Goal: Information Seeking & Learning: Learn about a topic

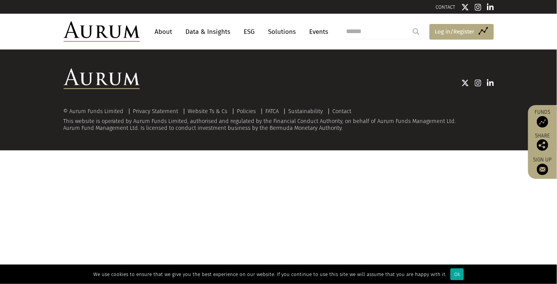
click at [470, 35] on span "Log in/Register" at bounding box center [455, 31] width 40 height 9
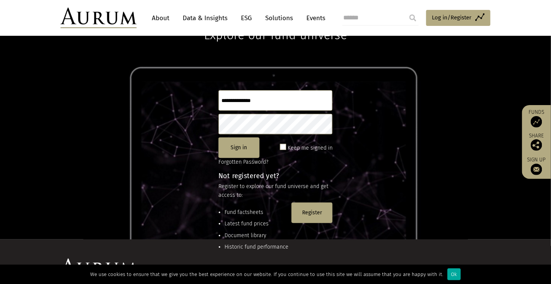
scroll to position [37, 0]
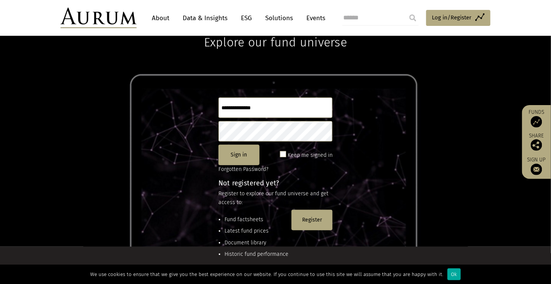
click at [256, 113] on input "text" at bounding box center [275, 107] width 114 height 21
drag, startPoint x: 31, startPoint y: 105, endPoint x: 28, endPoint y: 100, distance: 5.5
click at [31, 105] on div "Explore our fund universe Sign in Keep me signed in Forgotten Password? Not reg…" at bounding box center [275, 129] width 551 height 234
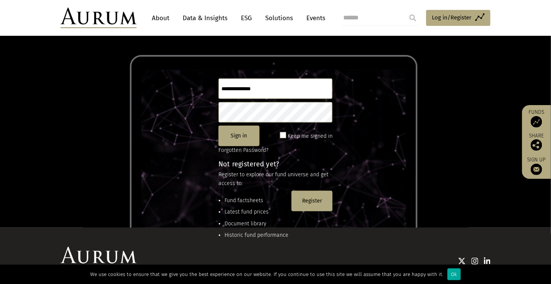
scroll to position [63, 0]
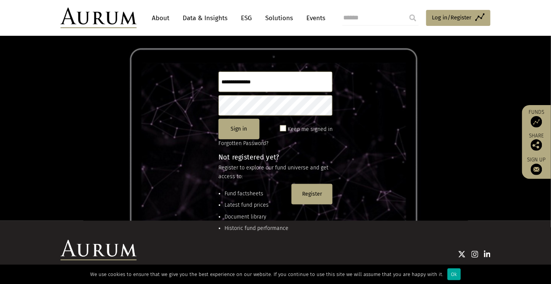
click at [271, 82] on input "text" at bounding box center [275, 82] width 114 height 21
click at [428, 122] on div "Explore our fund universe Sign in Keep me signed in Forgotten Password? Not reg…" at bounding box center [275, 103] width 551 height 234
click at [211, 14] on link "Data & Insights" at bounding box center [205, 18] width 53 height 14
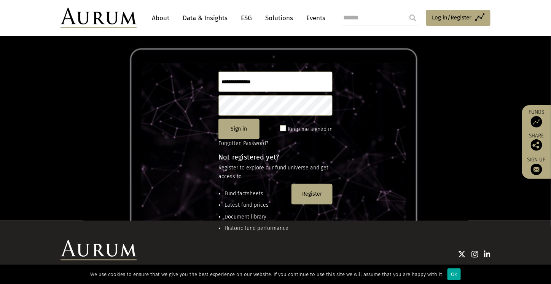
click at [209, 19] on link "Data & Insights" at bounding box center [205, 18] width 53 height 14
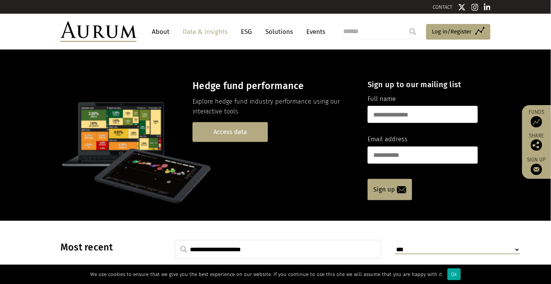
click at [258, 131] on link "Access data" at bounding box center [230, 131] width 75 height 19
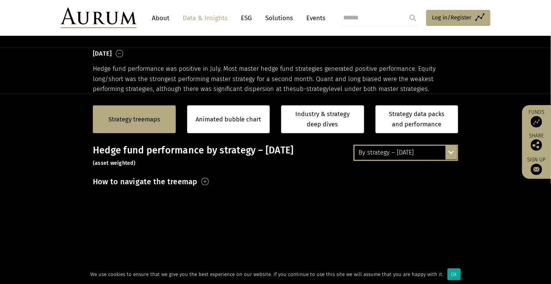
scroll to position [127, 0]
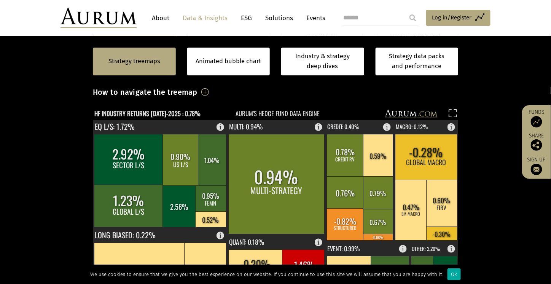
scroll to position [190, 0]
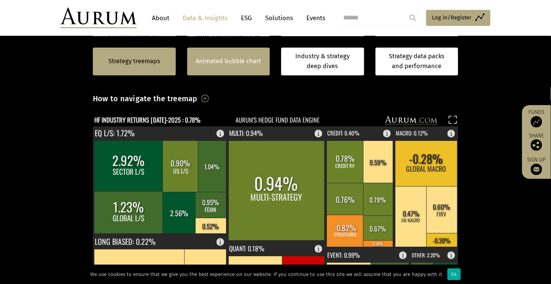
click at [199, 61] on link "Animated bubble chart" at bounding box center [229, 61] width 66 height 10
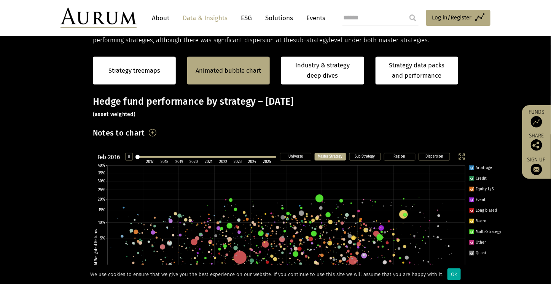
scroll to position [133, 0]
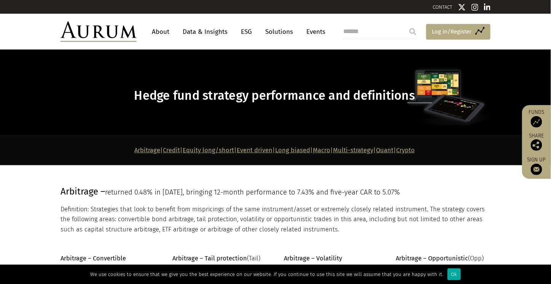
click at [448, 32] on span "Log in/Register" at bounding box center [452, 31] width 40 height 9
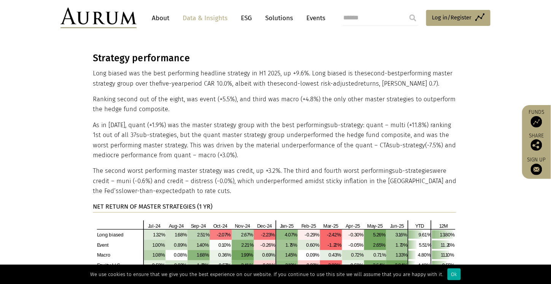
scroll to position [1649, 0]
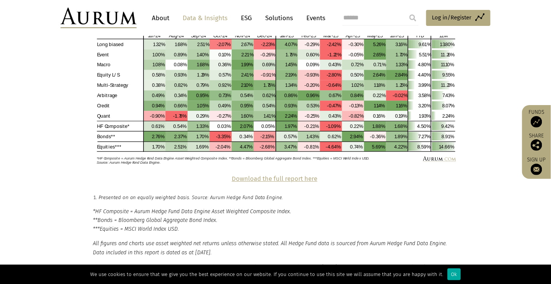
click at [292, 175] on strong "Download the full report here" at bounding box center [275, 178] width 86 height 7
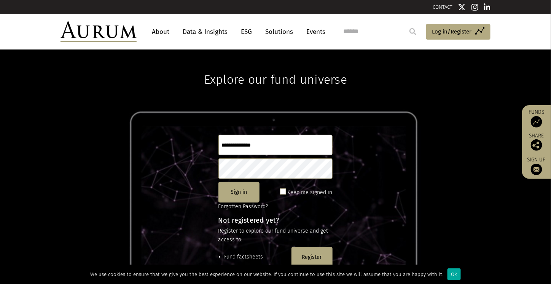
click at [291, 138] on input "text" at bounding box center [275, 145] width 114 height 21
type input "**********"
click at [242, 186] on button "Sign in" at bounding box center [238, 192] width 41 height 21
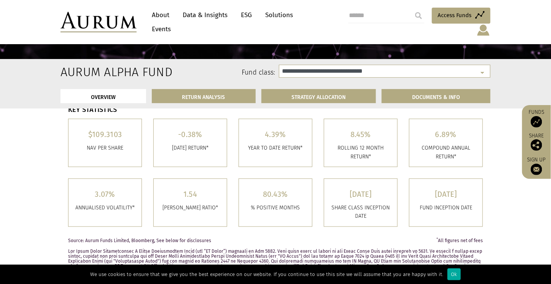
select select "**********"
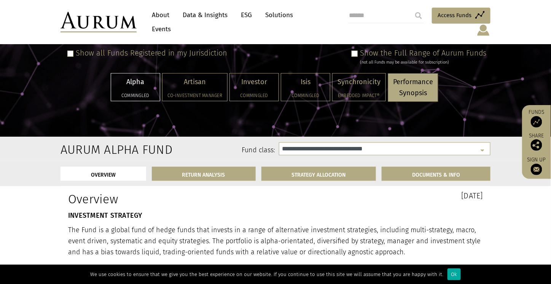
scroll to position [63, 0]
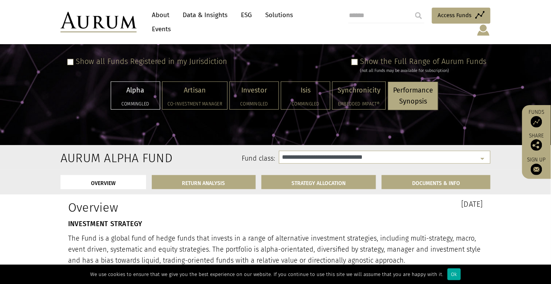
click at [358, 59] on span at bounding box center [355, 62] width 6 height 6
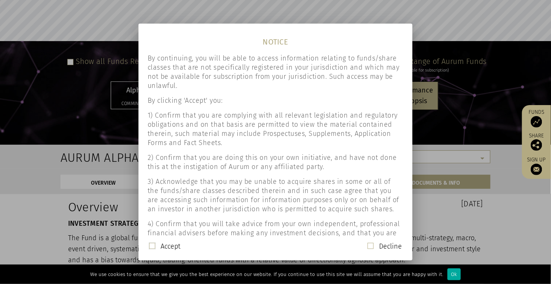
scroll to position [34, 0]
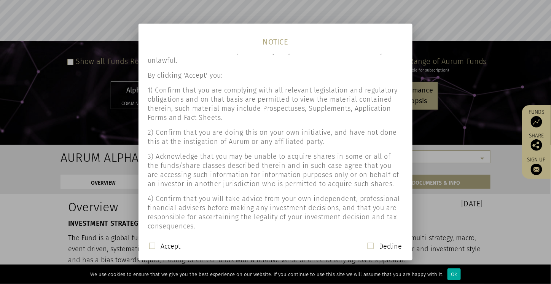
click at [187, 239] on mat-dialog-actions "Accept Decline" at bounding box center [276, 249] width 274 height 22
click at [177, 245] on label "Accept" at bounding box center [171, 246] width 20 height 9
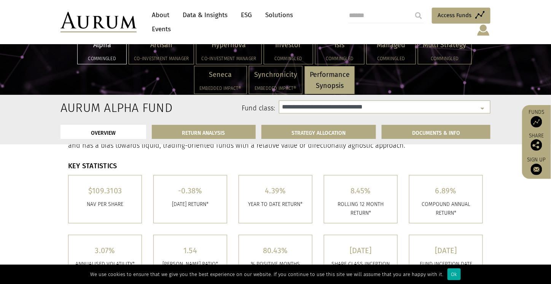
scroll to position [190, 0]
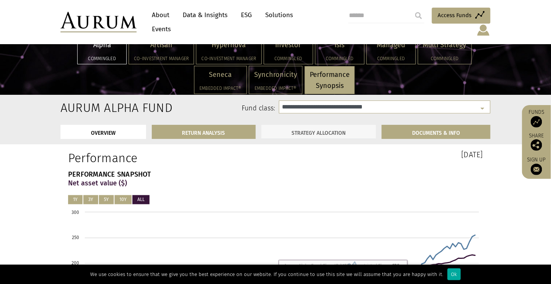
click at [346, 133] on link "STRATEGY ALLOCATION" at bounding box center [318, 132] width 115 height 14
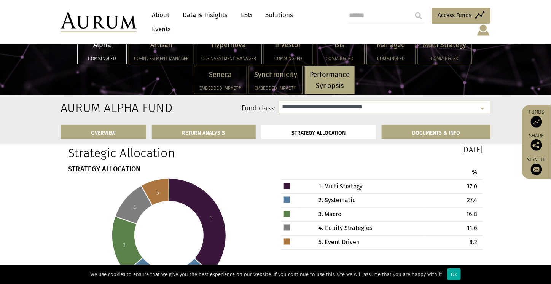
scroll to position [2220, 0]
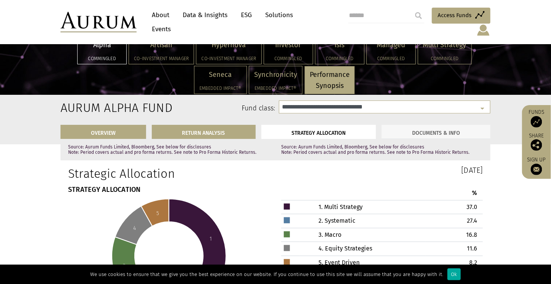
click at [427, 128] on link "DOCUMENTS & INFO" at bounding box center [436, 132] width 109 height 14
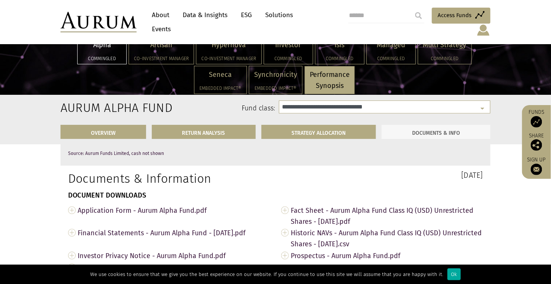
scroll to position [2542, 0]
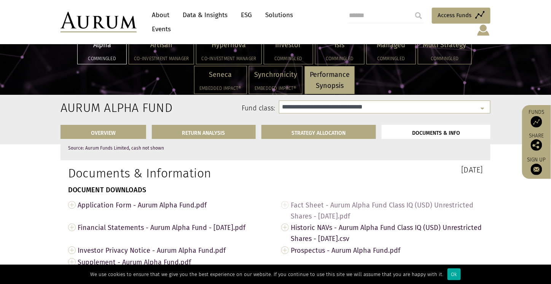
click at [353, 199] on span "Fact Sheet - Aurum Alpha Fund Class IQ (USD) Unrestricted Shares - Jul 2025.pdf" at bounding box center [387, 210] width 192 height 23
click at [373, 244] on span "Prospectus - Aurum Alpha Fund.pdf" at bounding box center [387, 250] width 192 height 12
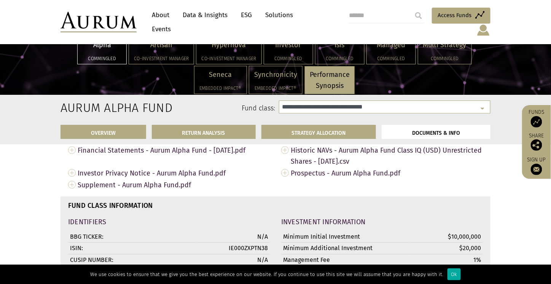
scroll to position [2605, 0]
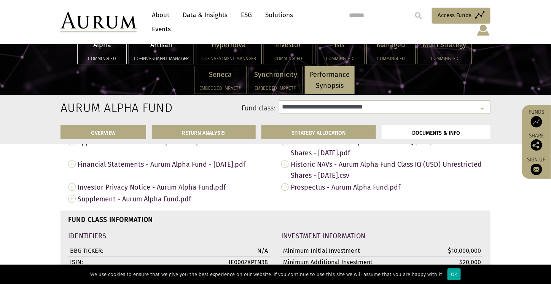
click at [166, 56] on h5 "Co-investment Manager" at bounding box center [161, 58] width 55 height 5
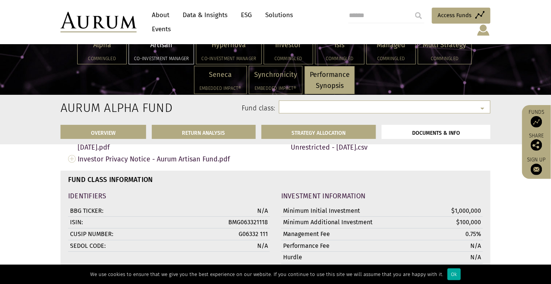
select select "**********"
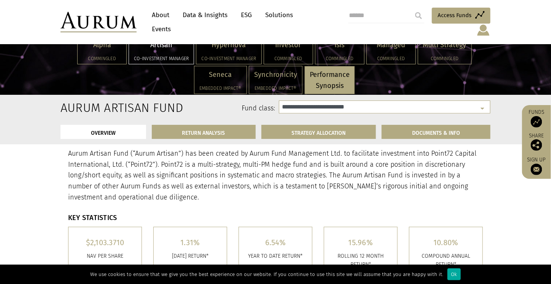
scroll to position [133, 0]
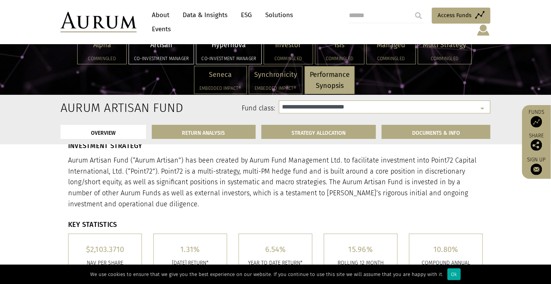
click at [209, 56] on h5 "Co-investment Manager" at bounding box center [228, 58] width 55 height 5
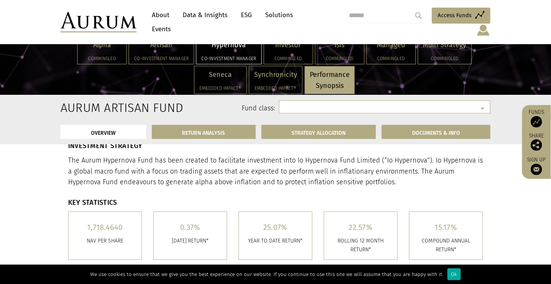
select select "**********"
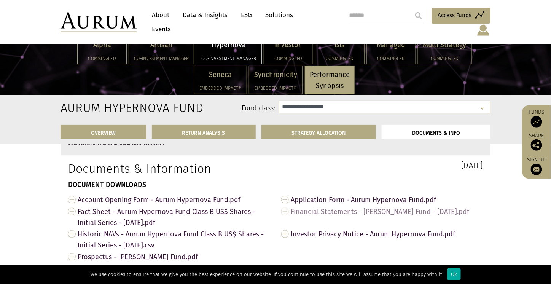
scroll to position [2226, 0]
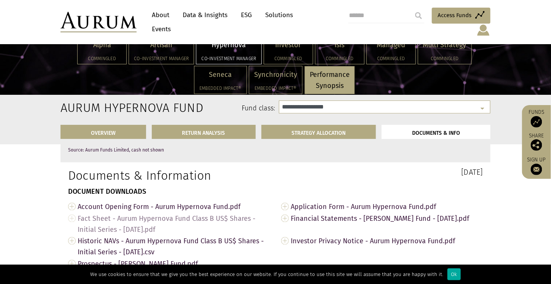
click at [165, 222] on span "Fact Sheet - Aurum Hypernova Fund Class B US$ Shares - Initial Series - Jul 202…" at bounding box center [174, 224] width 192 height 23
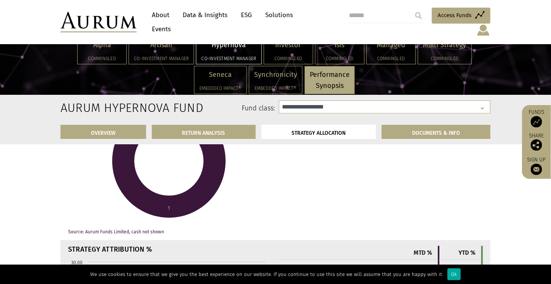
scroll to position [1973, 0]
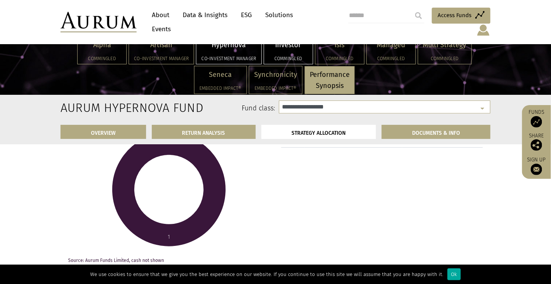
click at [285, 42] on p "Investor" at bounding box center [288, 45] width 39 height 11
select select "**********"
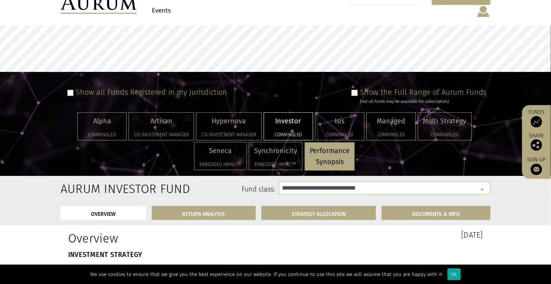
scroll to position [127, 0]
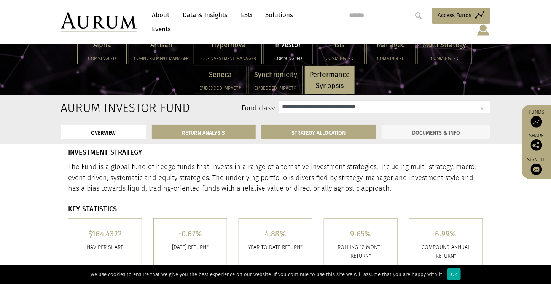
click at [414, 136] on link "DOCUMENTS & INFO" at bounding box center [436, 132] width 109 height 14
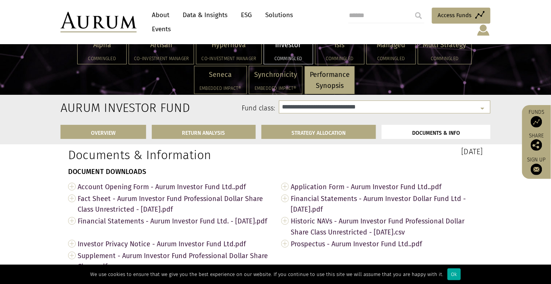
scroll to position [2687, 0]
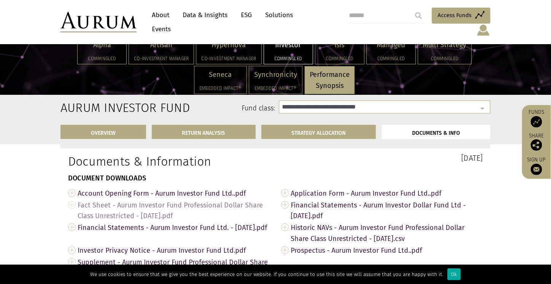
click at [179, 204] on span "Fact Sheet - Aurum Investor Fund Professional Dollar Share Class Unrestricted -…" at bounding box center [174, 210] width 192 height 23
click at [350, 53] on div "Isis Commingled" at bounding box center [339, 50] width 49 height 27
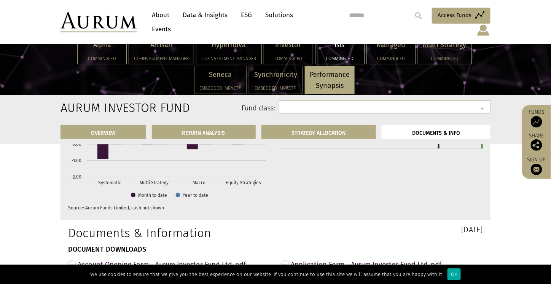
select select "**********"
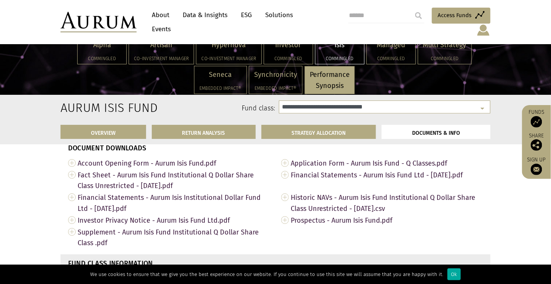
scroll to position [2643, 0]
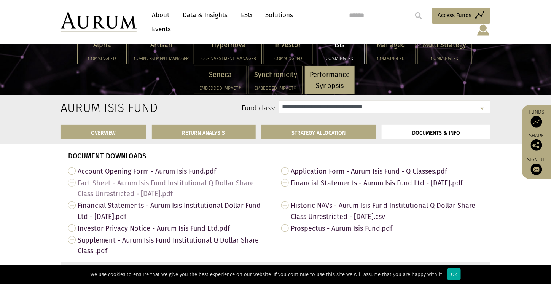
click at [158, 181] on span "Fact Sheet - Aurum Isis Fund Institutional Q Dollar Share Class Unrestricted - …" at bounding box center [174, 188] width 192 height 23
